Goal: Task Accomplishment & Management: Check status

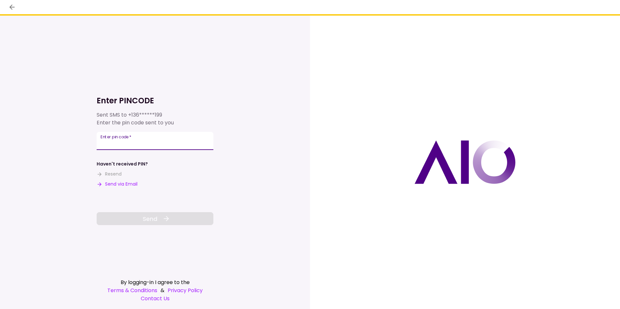
click at [145, 143] on input "Enter pin code   *" at bounding box center [155, 141] width 117 height 18
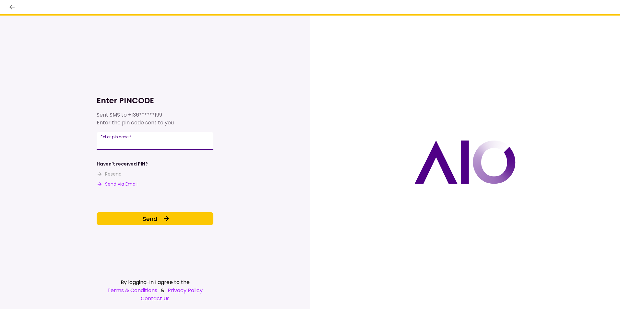
type input "******"
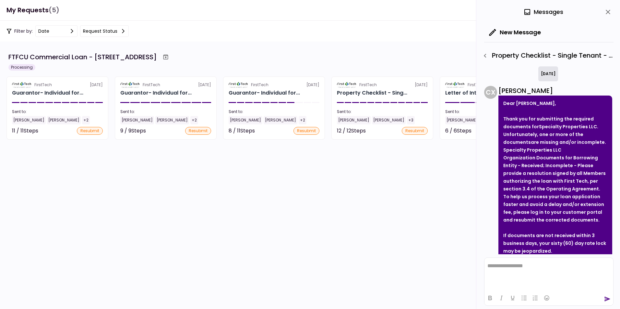
scroll to position [319, 0]
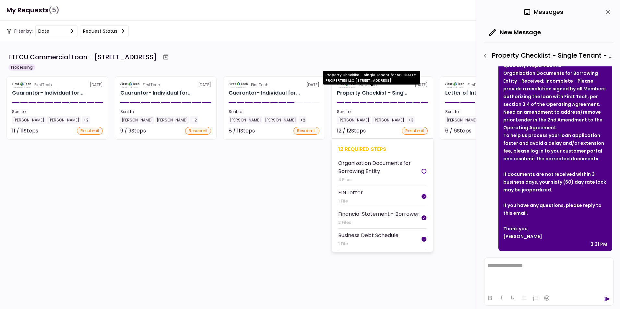
click at [357, 90] on div "Property Checklist - Sing..." at bounding box center [372, 93] width 70 height 8
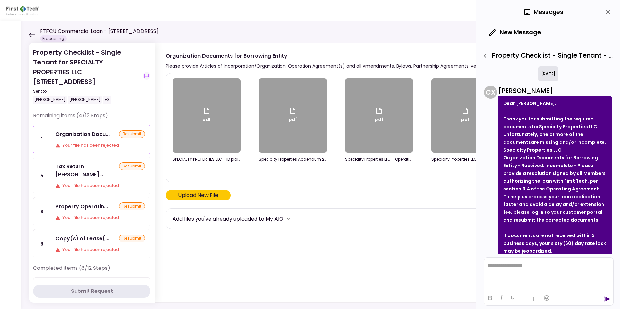
scroll to position [319, 0]
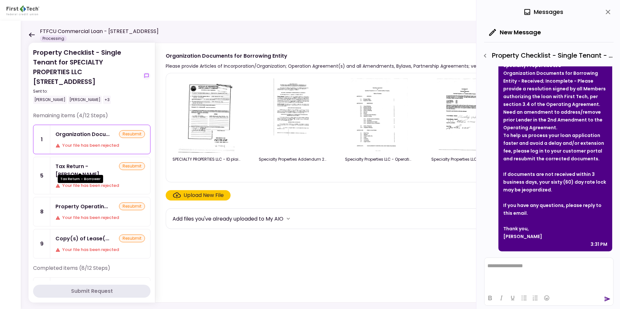
click at [84, 163] on div "Tax Return - [PERSON_NAME]..." at bounding box center [87, 170] width 64 height 16
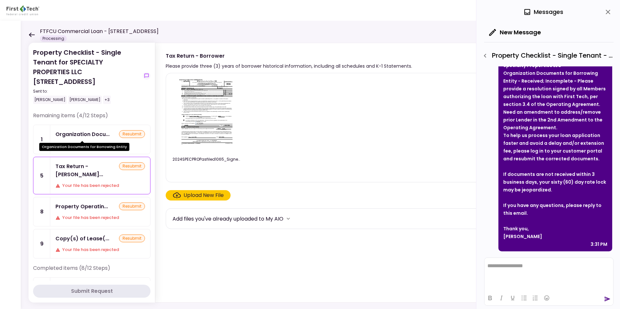
click at [85, 136] on div "Organization Docu..." at bounding box center [82, 134] width 54 height 8
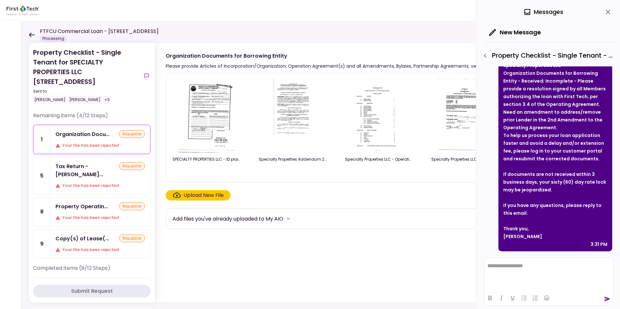
click at [606, 12] on icon "close" at bounding box center [608, 12] width 8 height 8
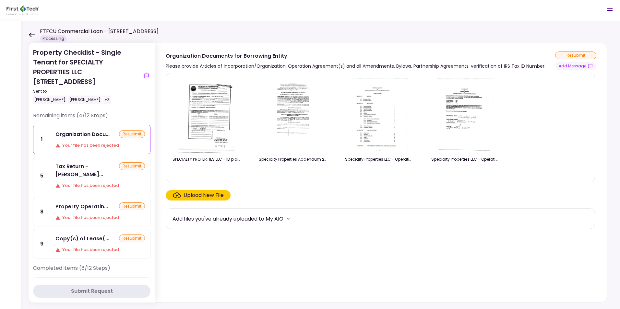
click at [30, 34] on icon at bounding box center [32, 34] width 6 height 5
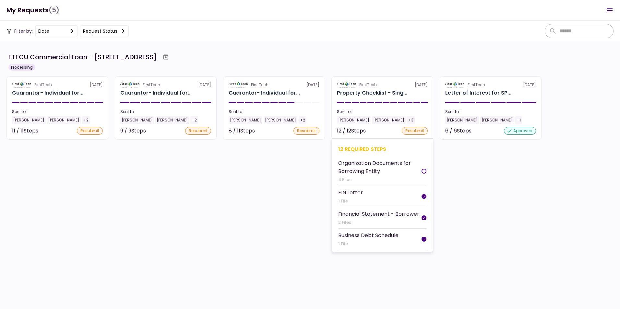
scroll to position [64, 0]
click at [375, 214] on div "Financial Statement - Borrower" at bounding box center [378, 214] width 81 height 8
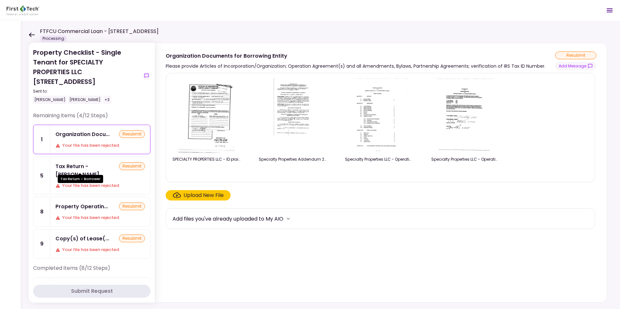
click at [71, 170] on div "Tax Return - [PERSON_NAME]..." at bounding box center [87, 170] width 64 height 16
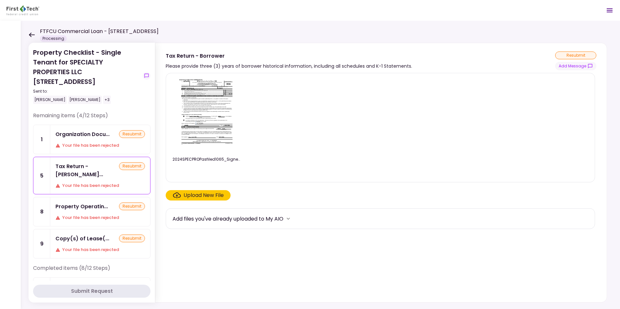
scroll to position [32, 0]
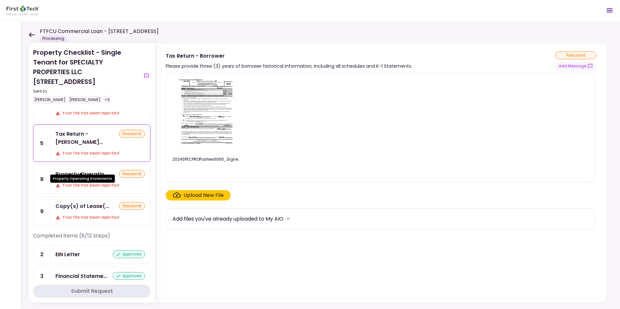
click at [86, 170] on div "Property Operatin..." at bounding box center [81, 174] width 52 height 8
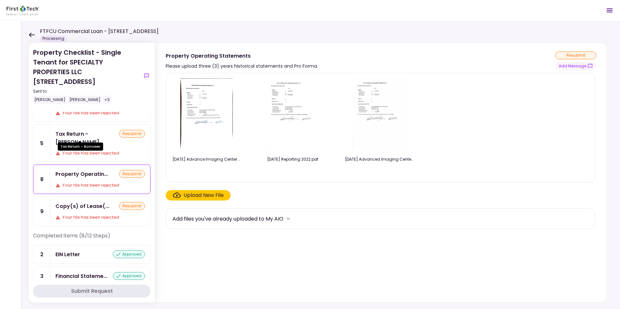
click at [88, 132] on div "Tax Return - [PERSON_NAME]..." at bounding box center [87, 138] width 64 height 16
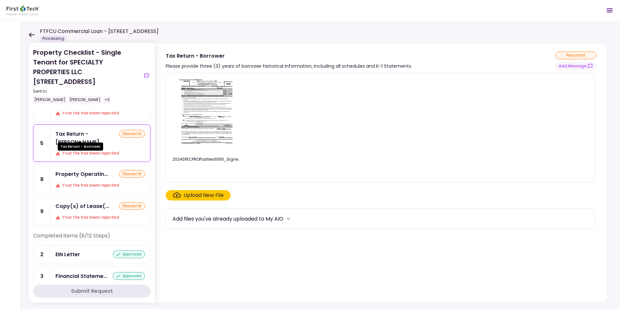
click at [91, 132] on div "Tax Return - [PERSON_NAME]..." at bounding box center [87, 138] width 64 height 16
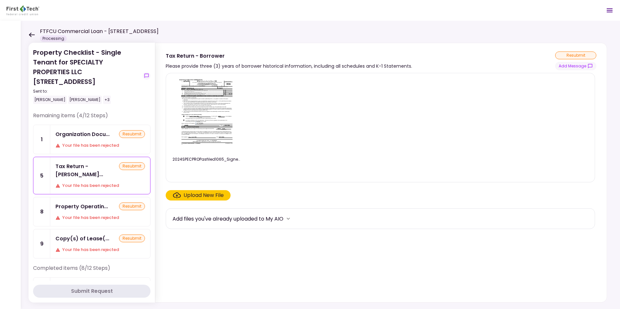
click at [29, 32] on icon at bounding box center [32, 34] width 6 height 5
